Goal: Navigation & Orientation: Find specific page/section

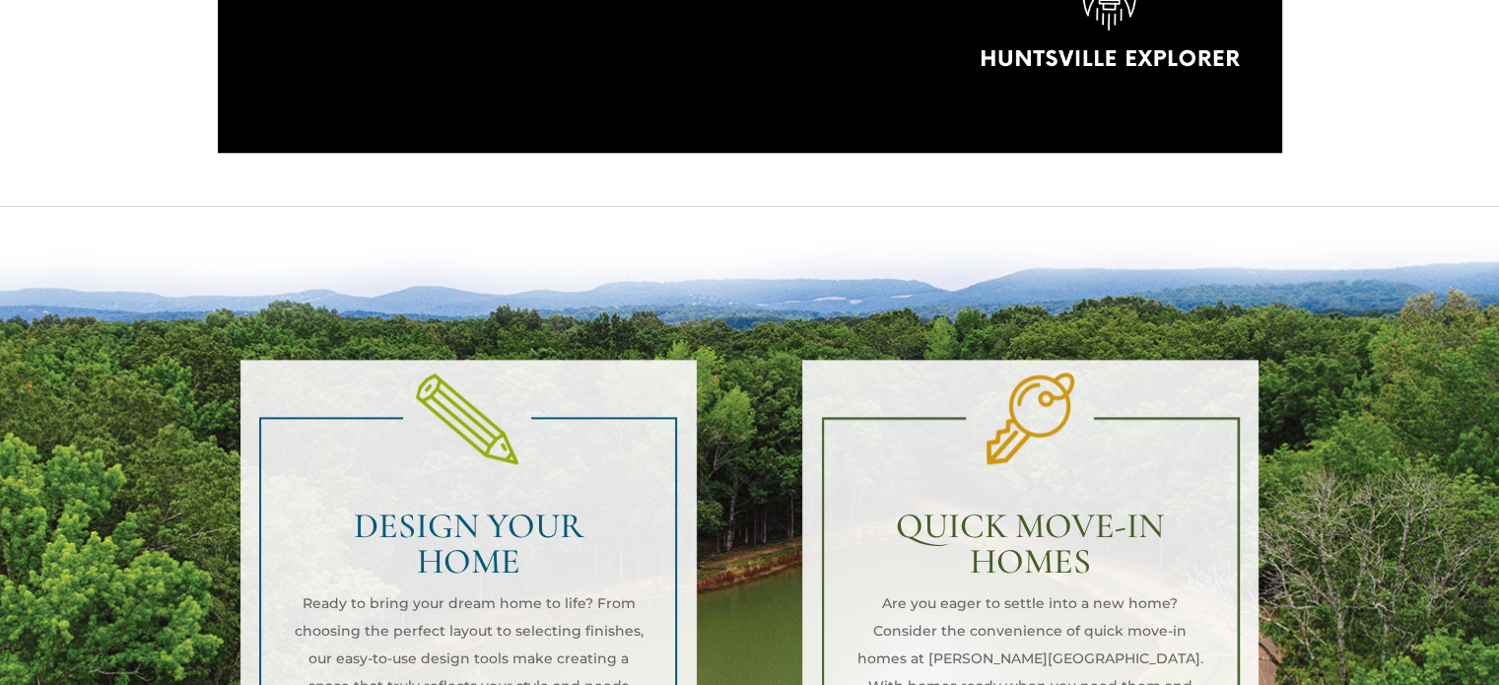
scroll to position [2463, 0]
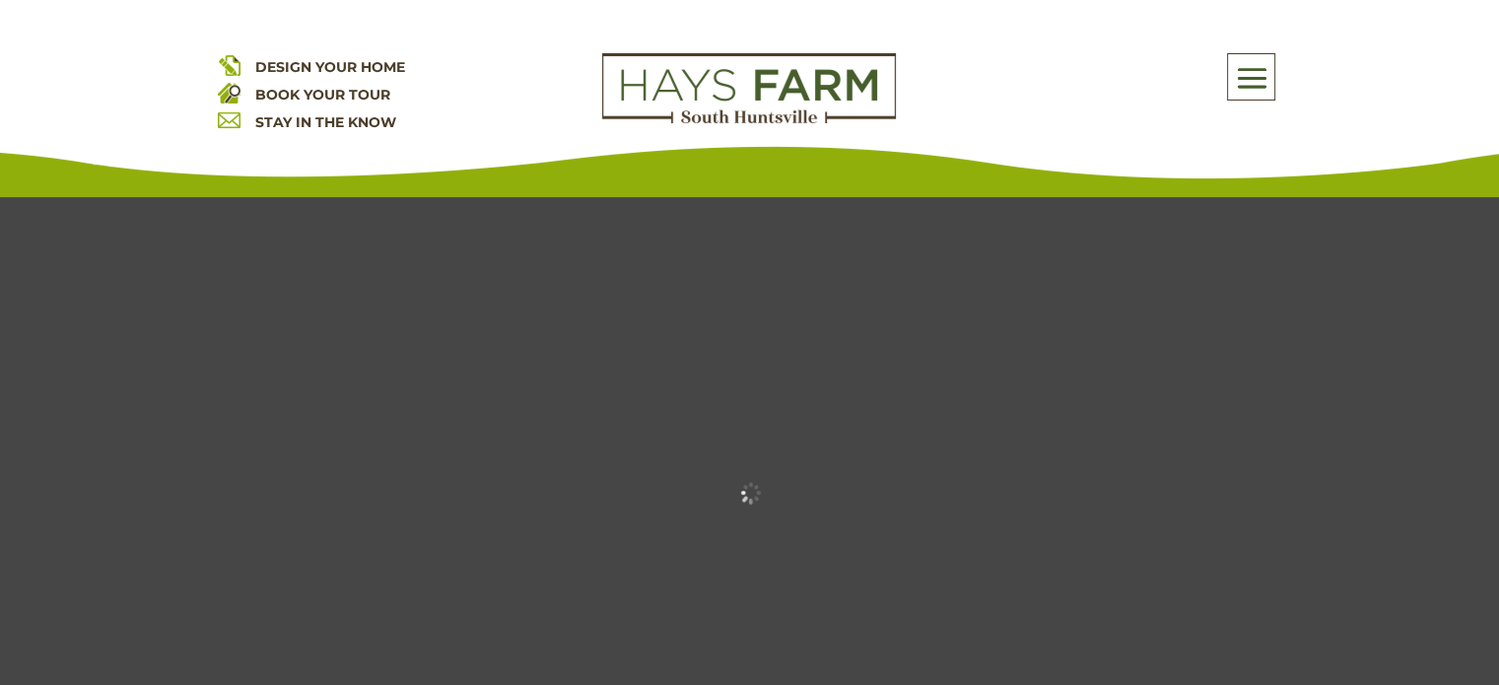
click at [1240, 71] on span at bounding box center [1251, 77] width 46 height 45
click at [1253, 79] on span at bounding box center [1251, 77] width 46 height 45
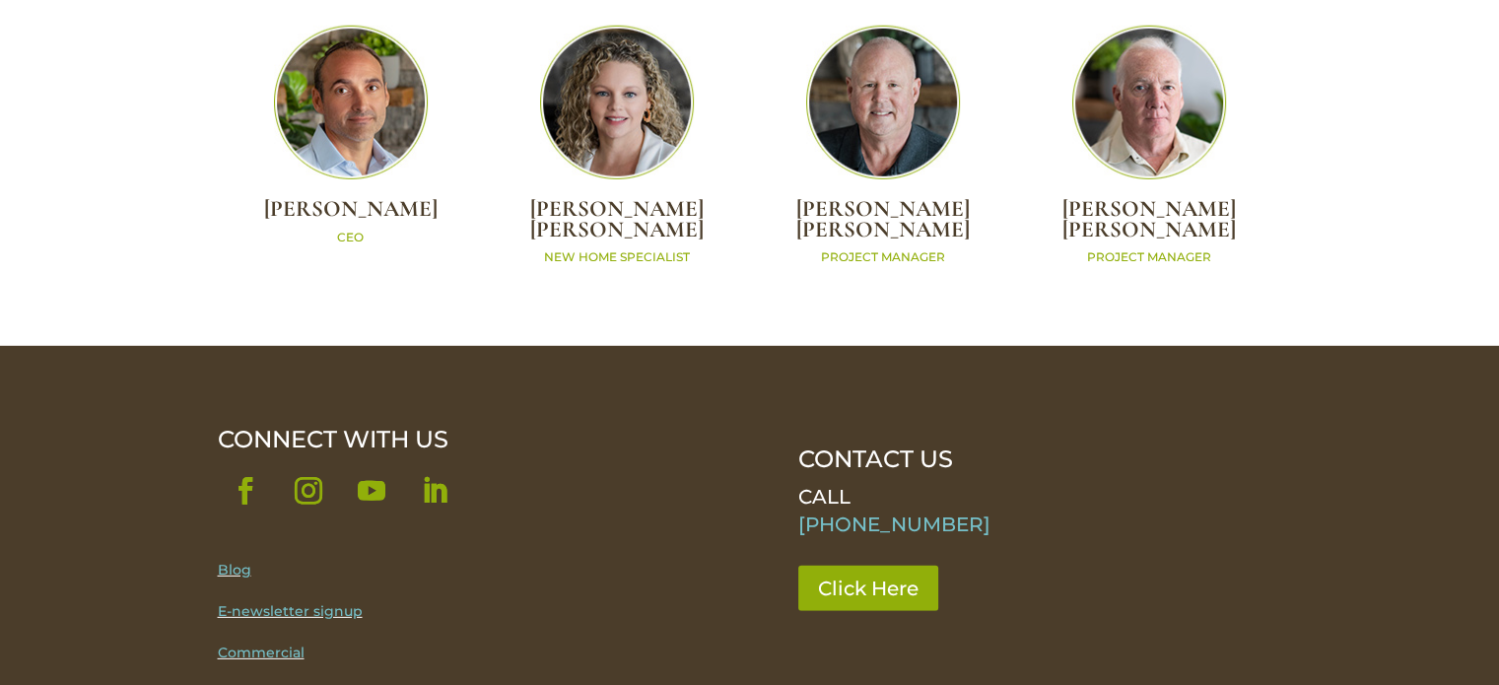
scroll to position [6011, 0]
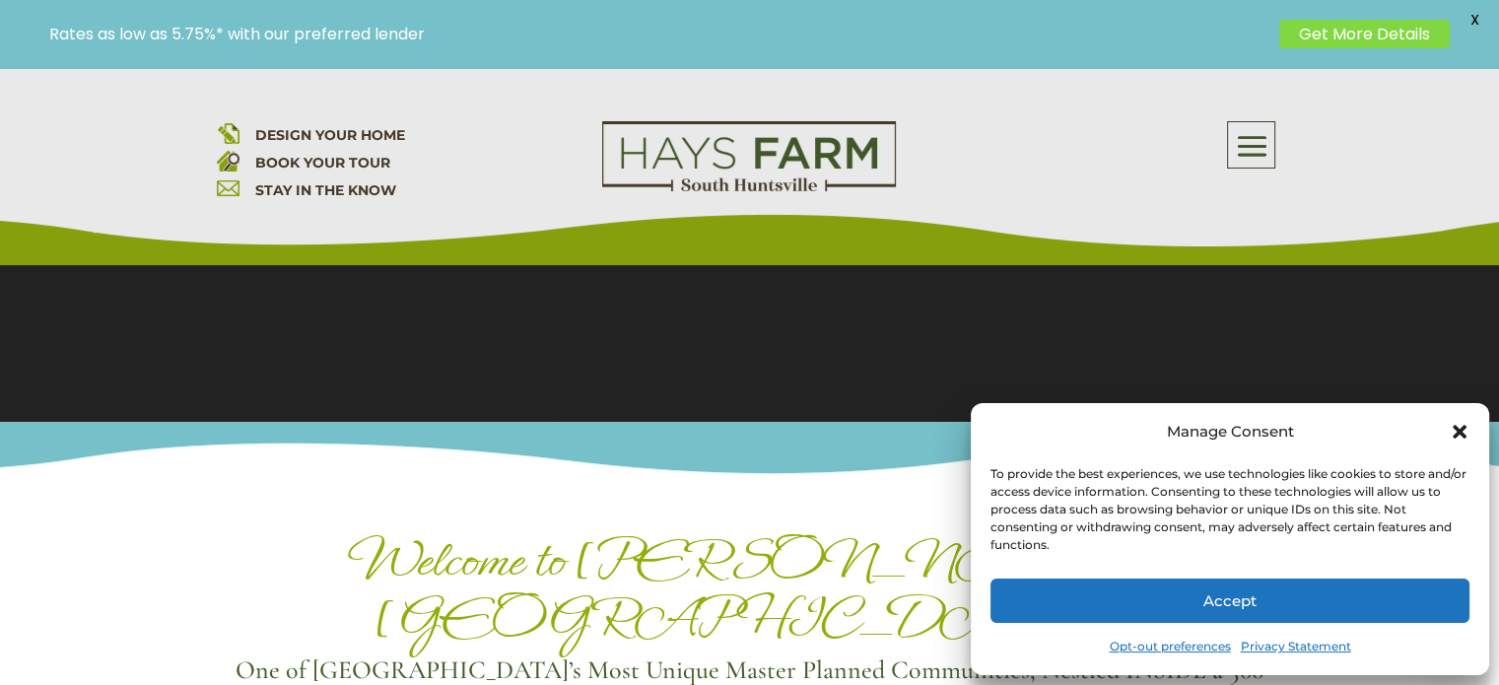
scroll to position [591, 0]
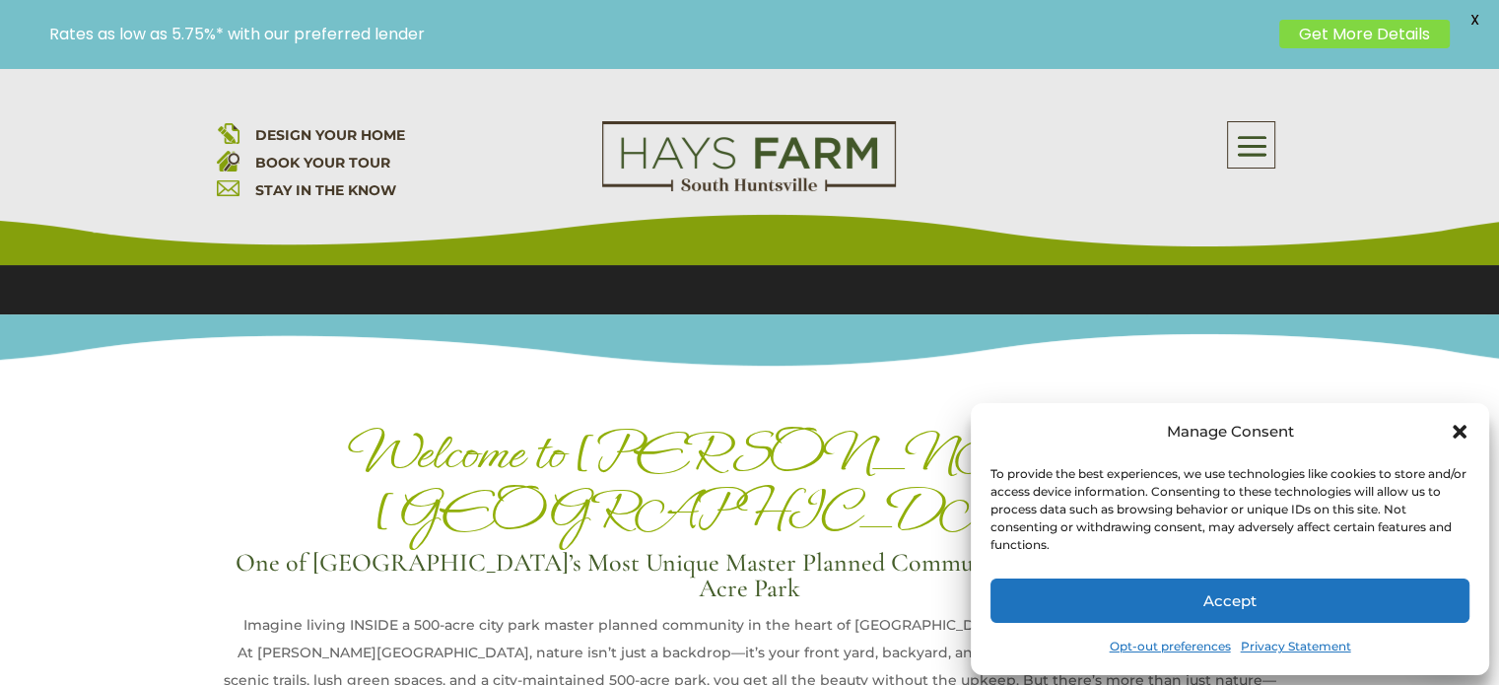
click at [1461, 429] on icon "Close dialog" at bounding box center [1459, 432] width 14 height 14
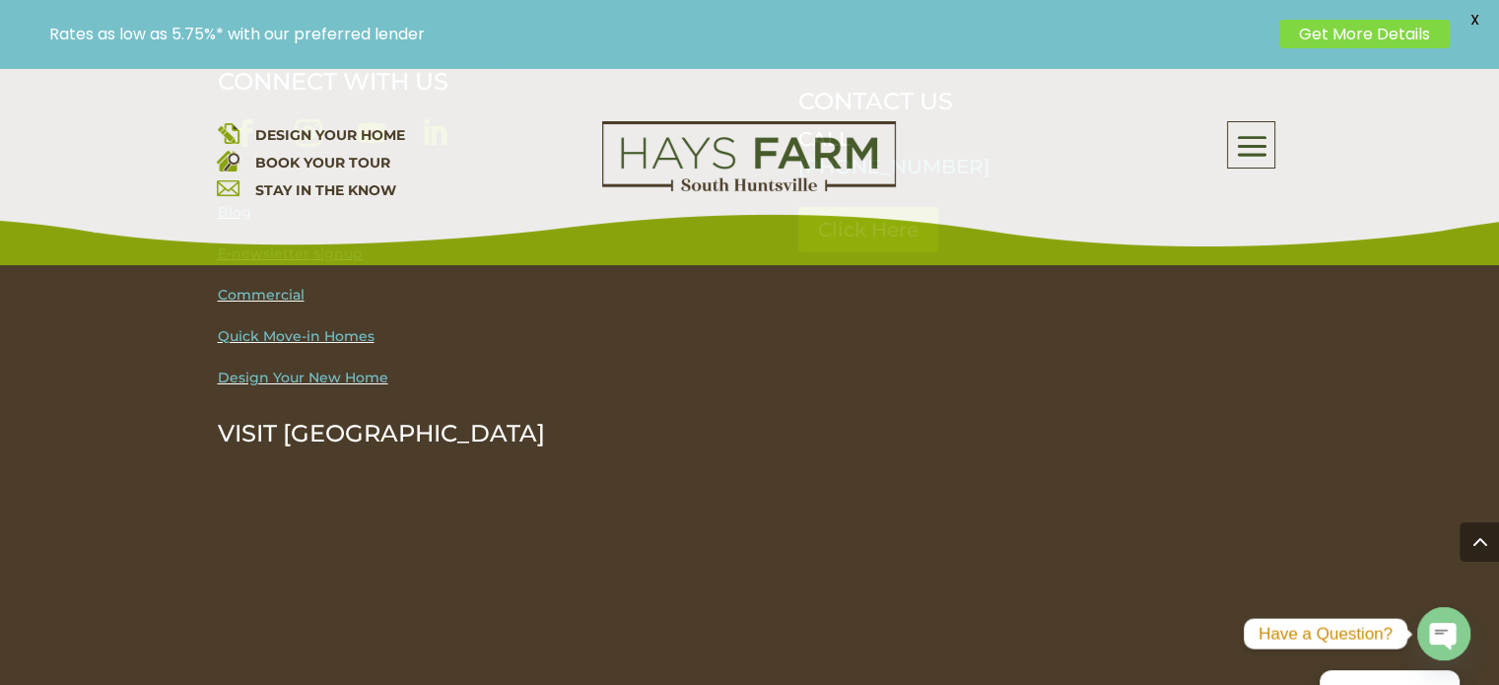
scroll to position [7078, 0]
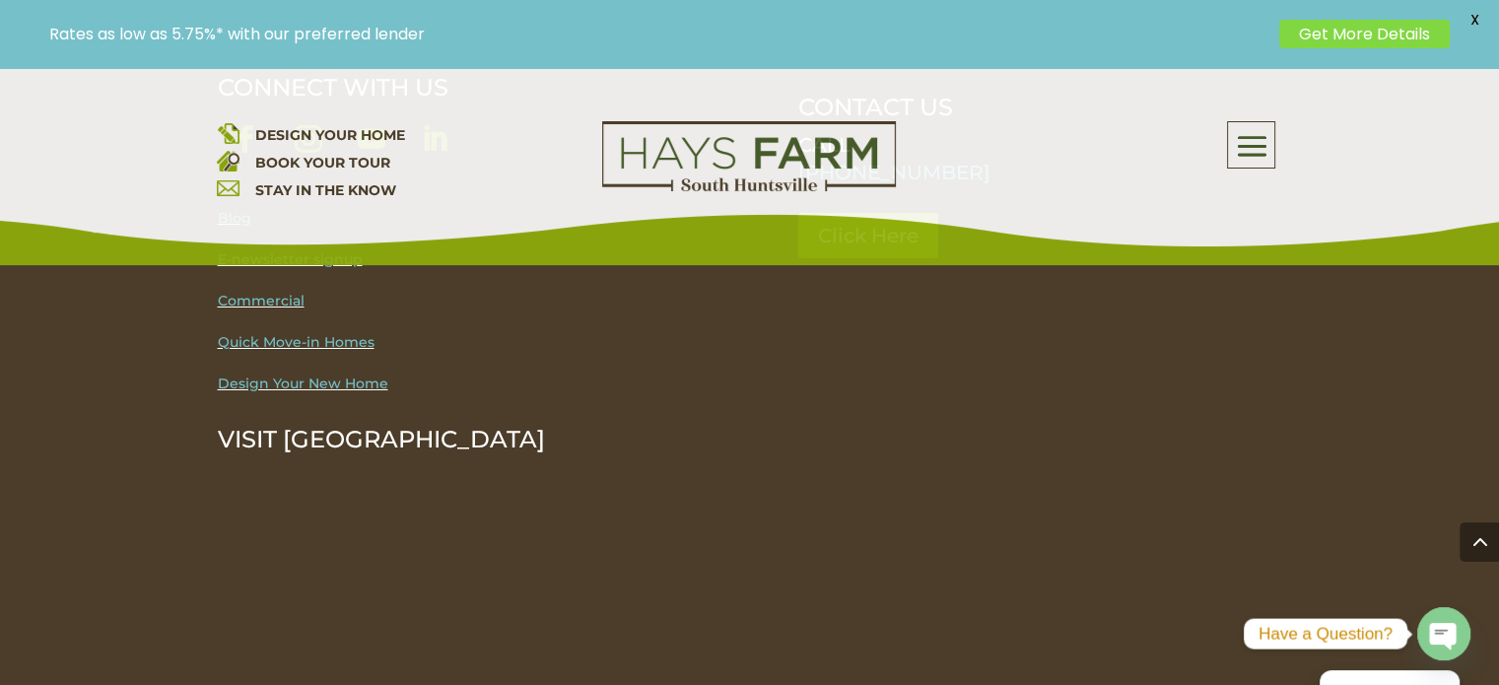
click at [1483, 543] on span at bounding box center [1478, 541] width 39 height 39
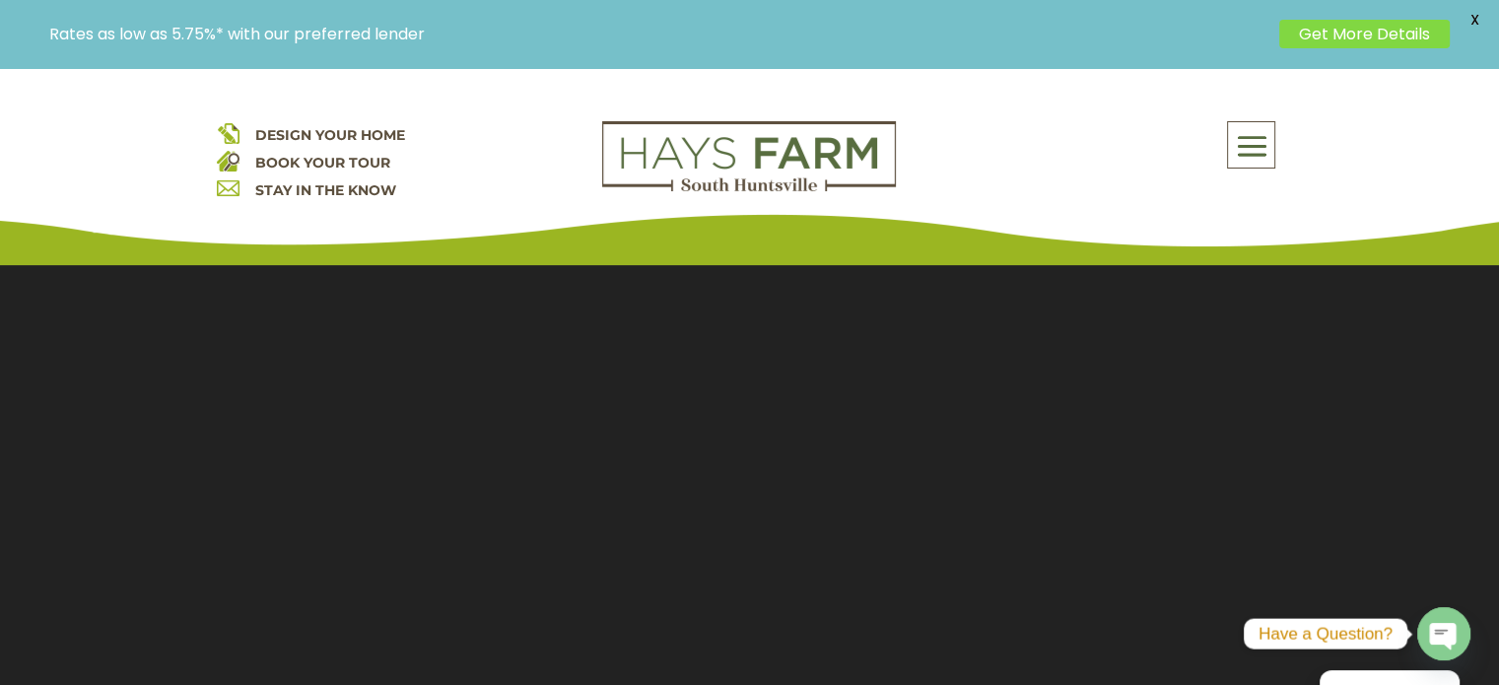
scroll to position [197, 0]
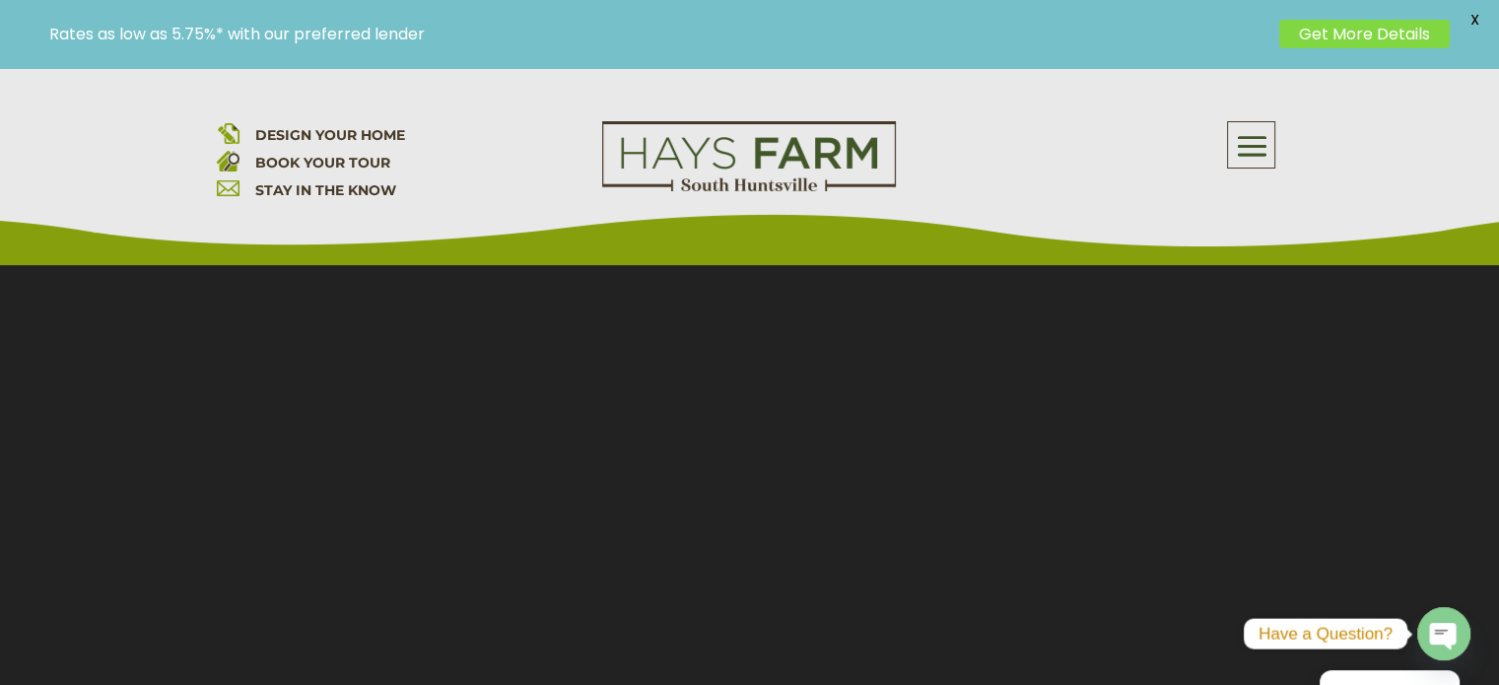
click at [1238, 149] on span at bounding box center [1251, 146] width 46 height 45
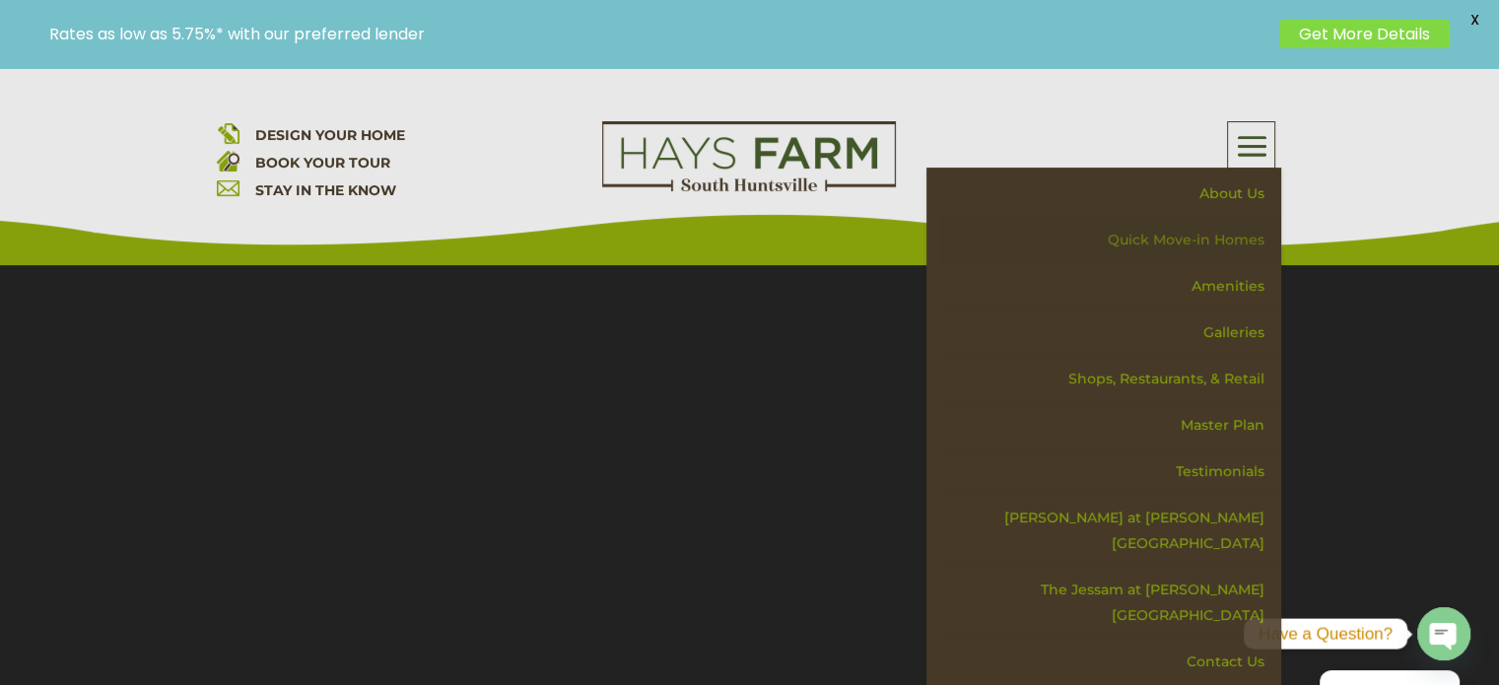
click at [1246, 244] on link "Quick Move-in Homes" at bounding box center [1110, 240] width 341 height 46
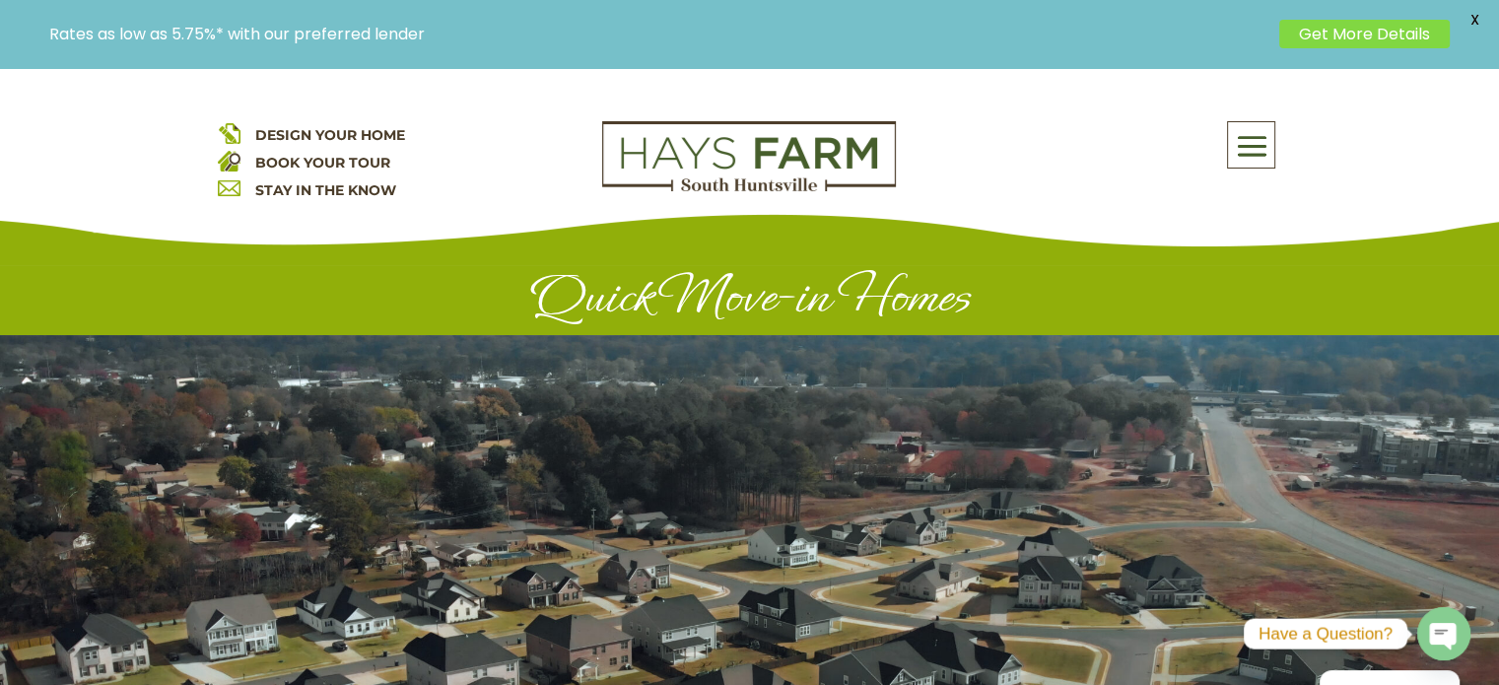
click at [1257, 142] on span at bounding box center [1251, 146] width 46 height 45
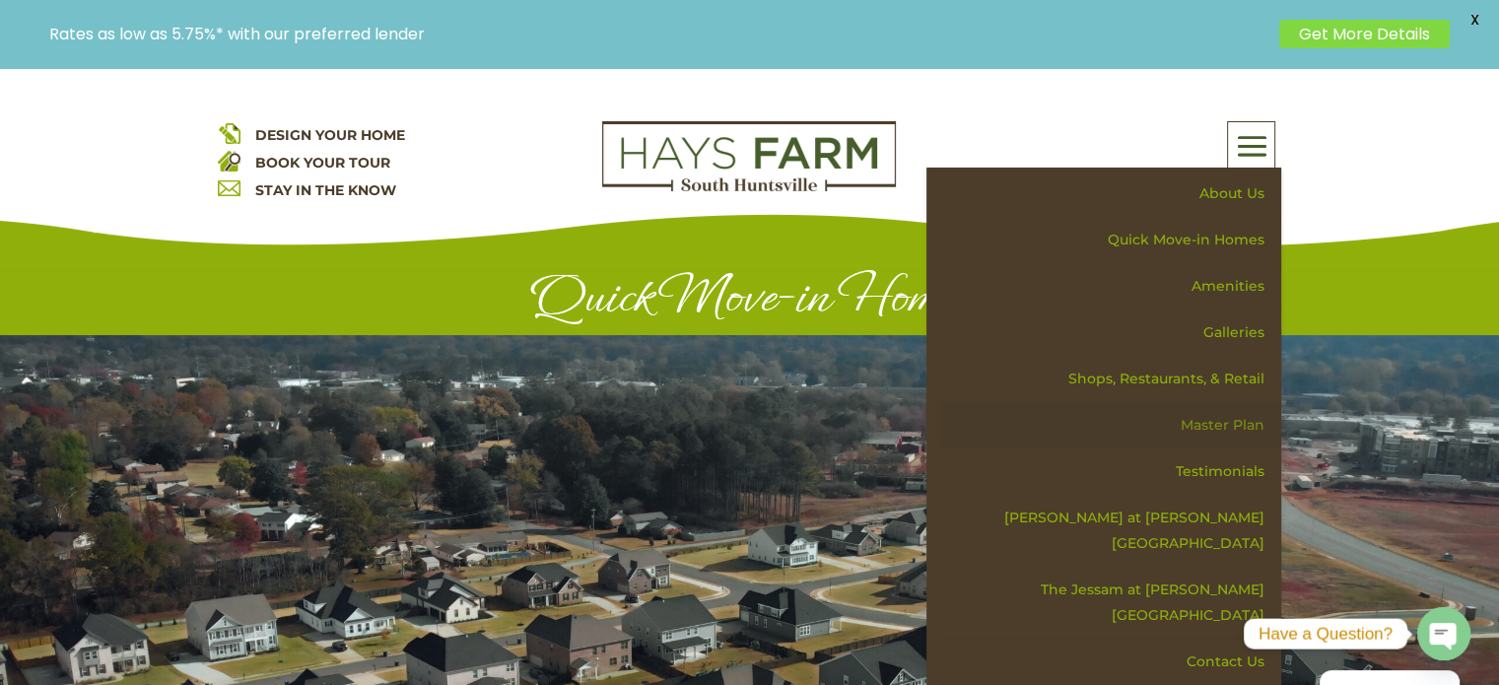
click at [1226, 418] on link "Master Plan" at bounding box center [1110, 425] width 341 height 46
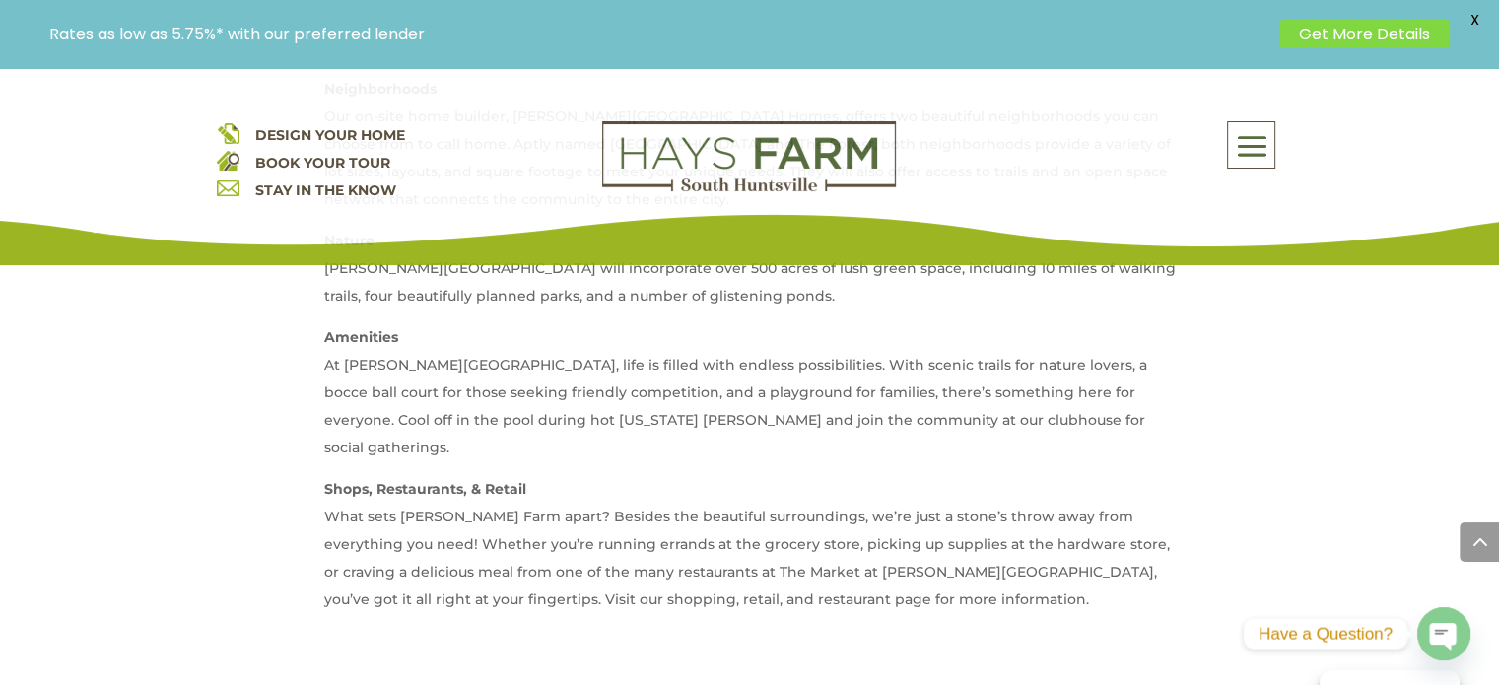
scroll to position [1281, 0]
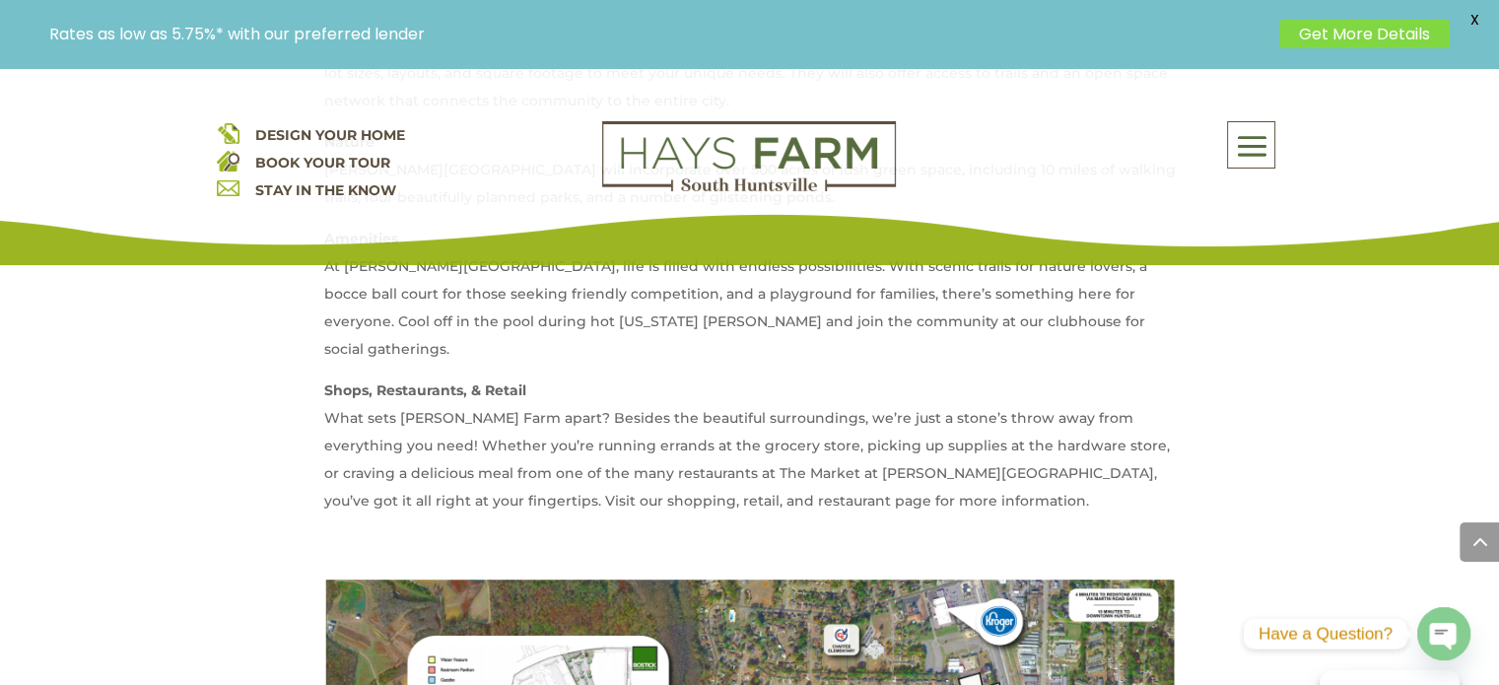
click at [1473, 14] on span "X" at bounding box center [1474, 20] width 30 height 30
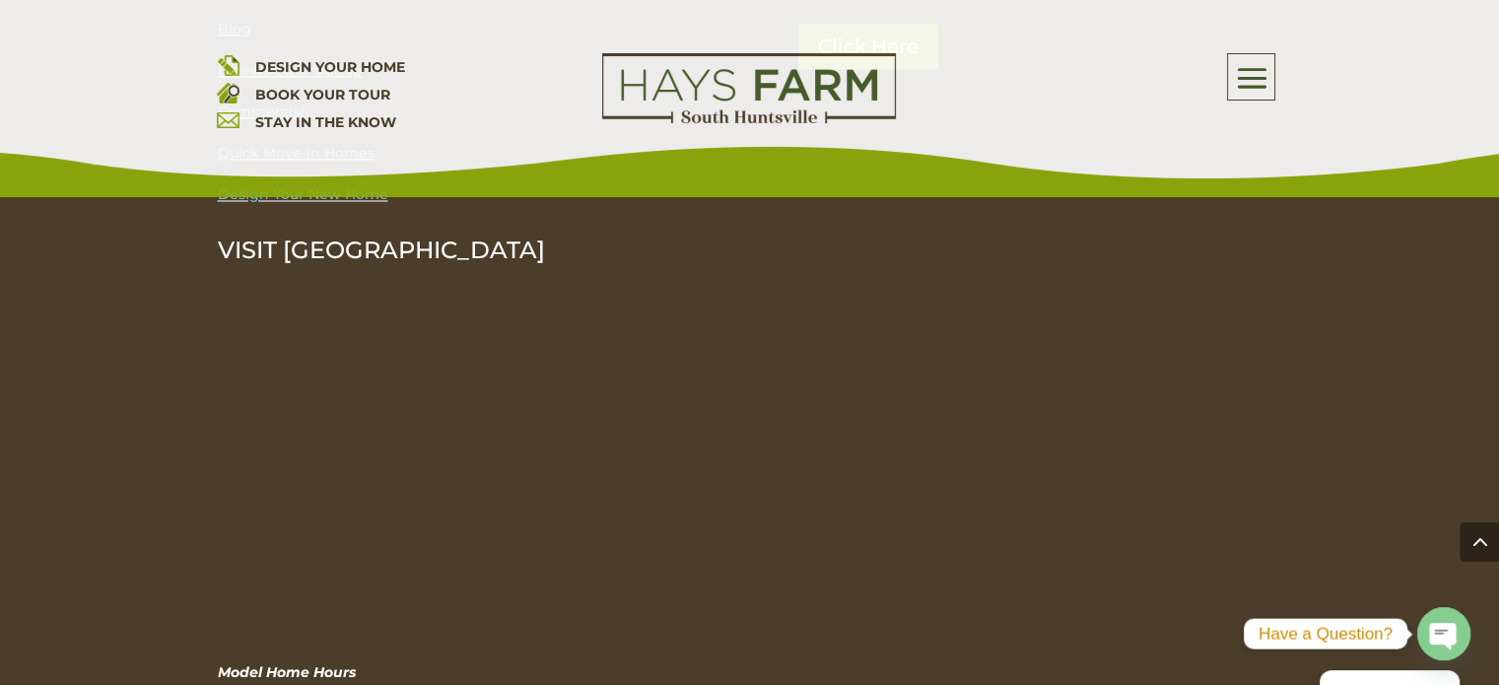
scroll to position [3710, 0]
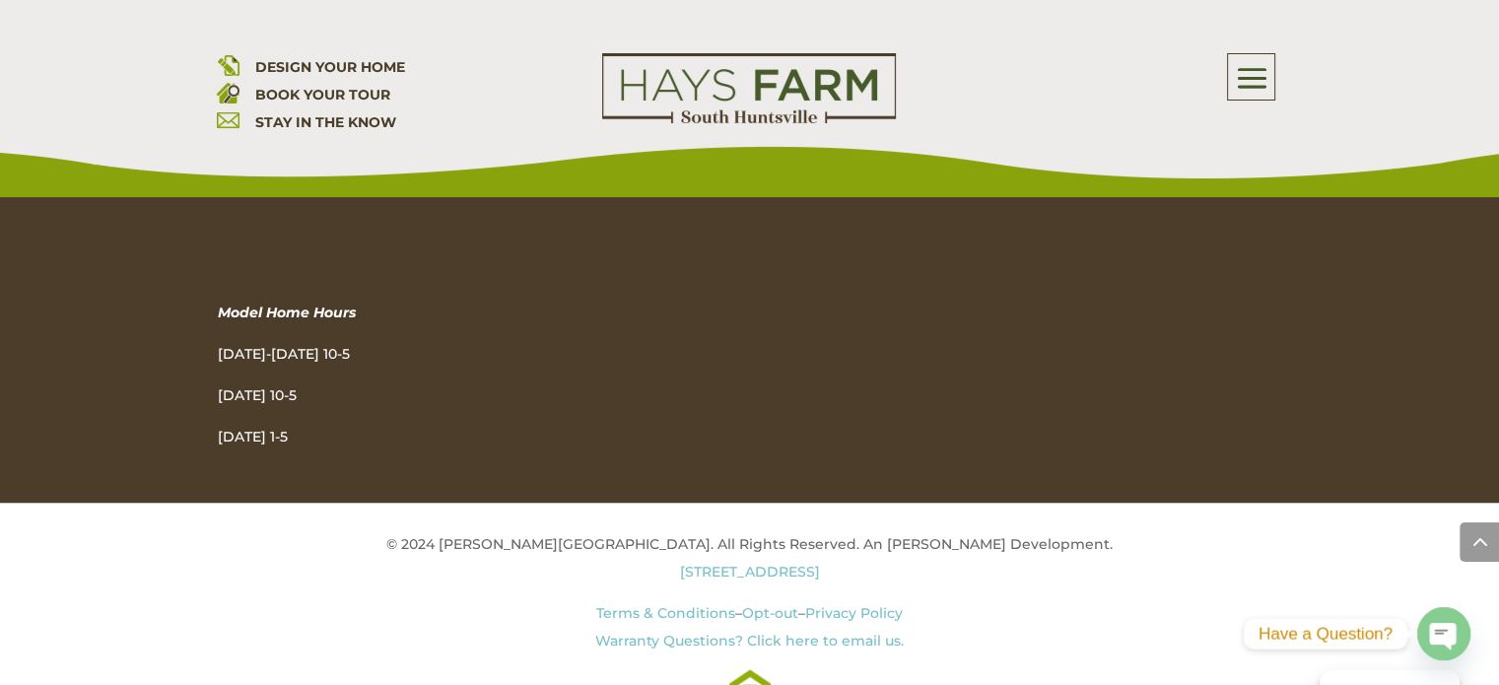
click at [841, 603] on link "Privacy Policy" at bounding box center [854, 612] width 98 height 18
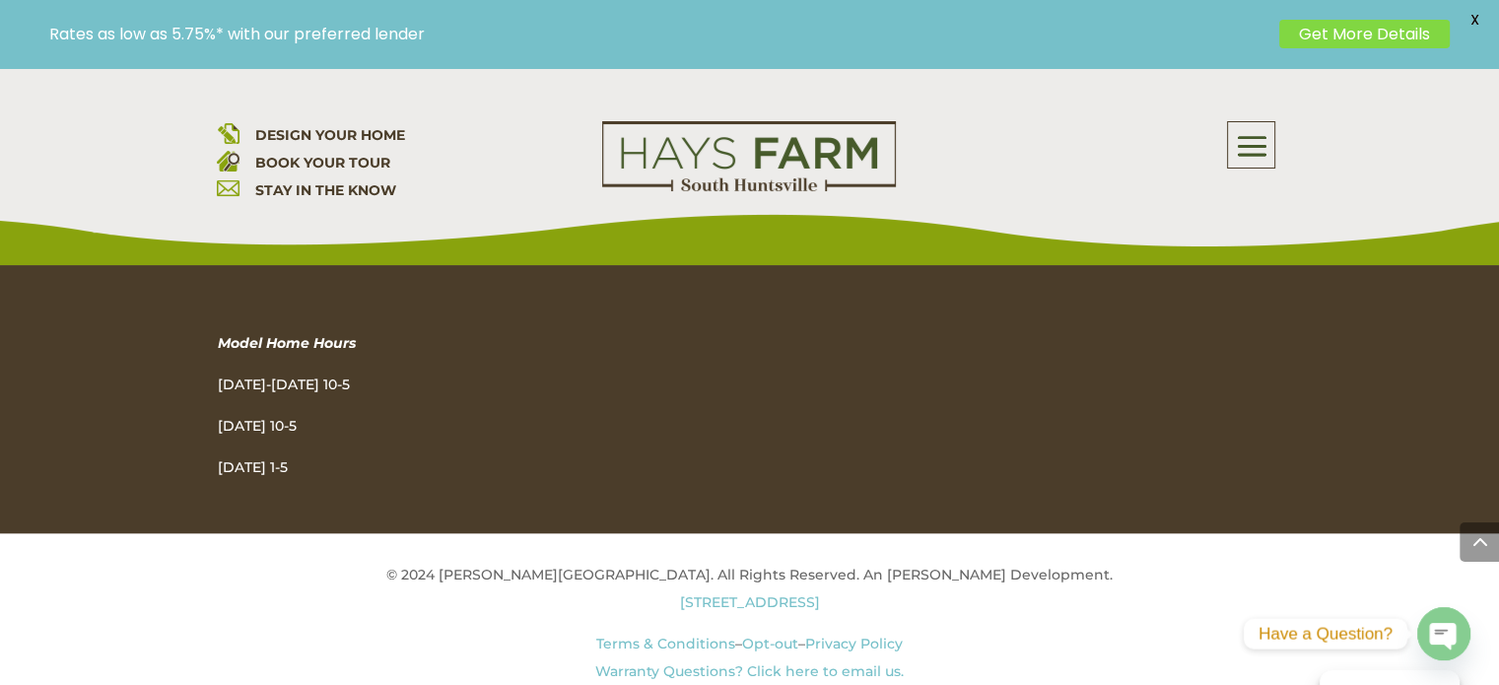
scroll to position [3949, 0]
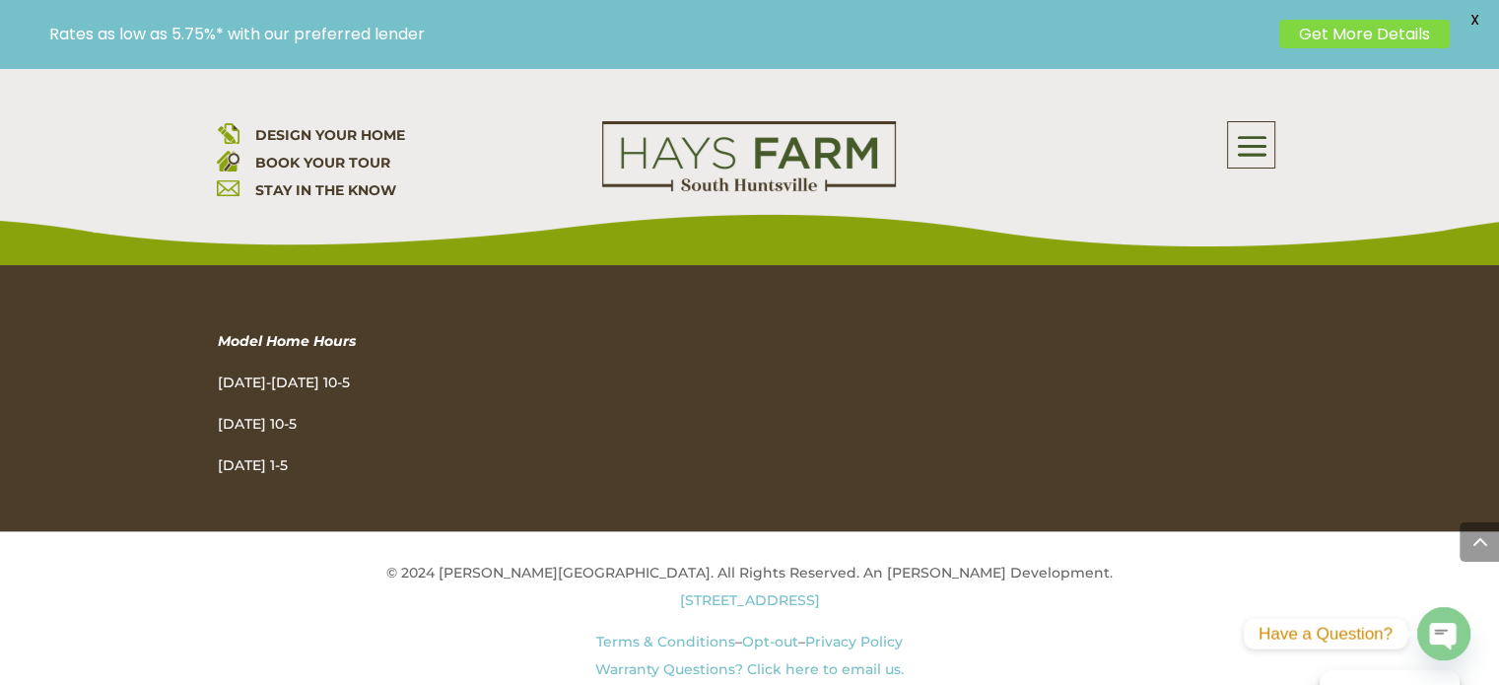
drag, startPoint x: 0, startPoint y: 0, endPoint x: 842, endPoint y: 588, distance: 1026.8
